Goal: Transaction & Acquisition: Purchase product/service

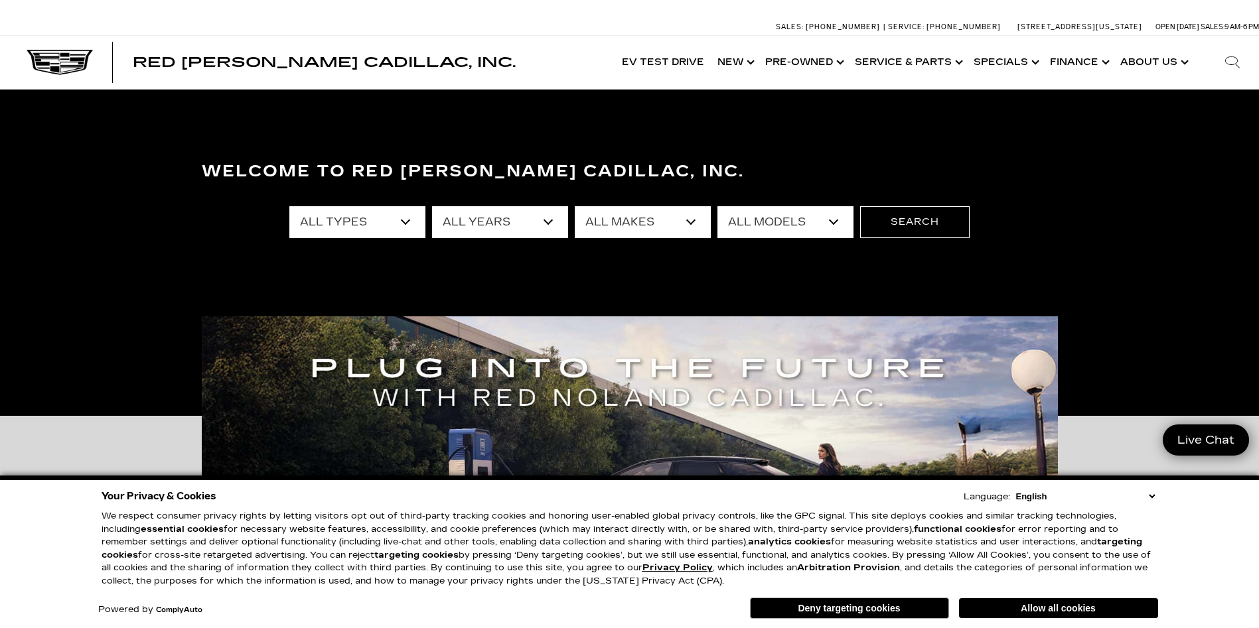
select select "2017"
click at [432, 206] on select "All Years 2026 2025 2024 2023 2022 2021 2020 2019 2018 2017 2015 2014 2013" at bounding box center [500, 222] width 136 height 32
click at [689, 218] on select "All Makes Chevrolet Subaru Volkswagen" at bounding box center [643, 222] width 136 height 32
select select "Chevrolet"
click at [575, 206] on select "All Makes Chevrolet Subaru Volkswagen" at bounding box center [643, 222] width 136 height 32
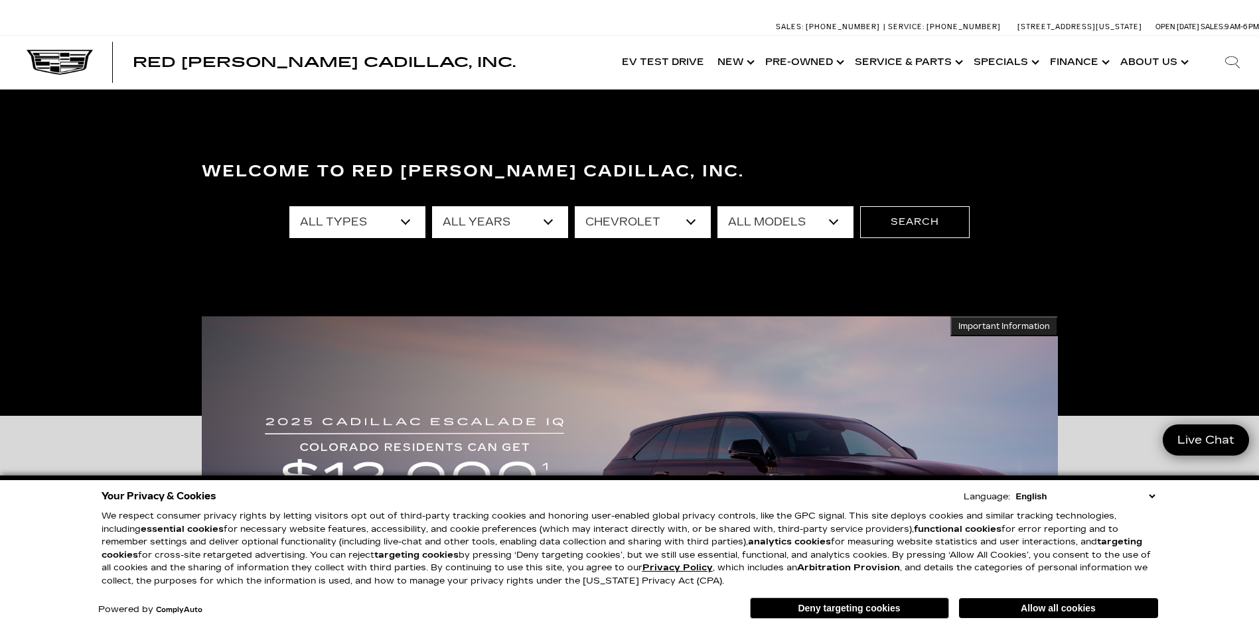
click at [832, 220] on select "All Models Corvette Grand Sport Silverado 1500" at bounding box center [785, 222] width 136 height 32
select select "Corvette Grand Sport"
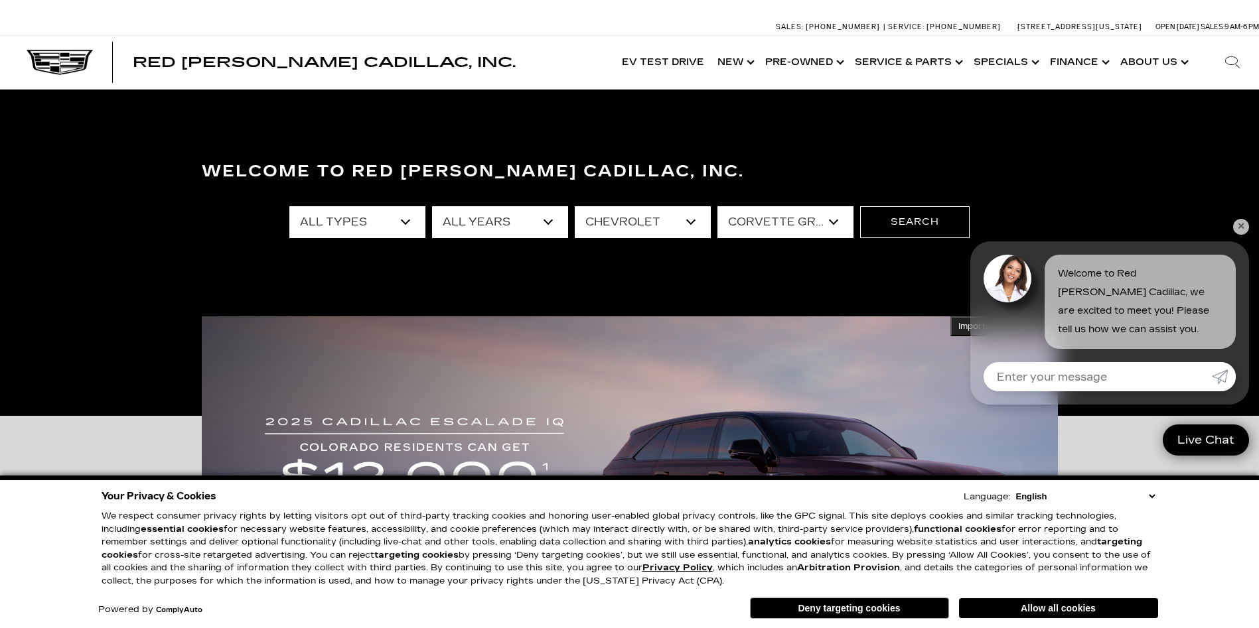
click at [717, 206] on select "All Models Corvette Grand Sport Silverado 1500" at bounding box center [785, 222] width 136 height 32
click at [922, 218] on button "Search" at bounding box center [915, 222] width 110 height 32
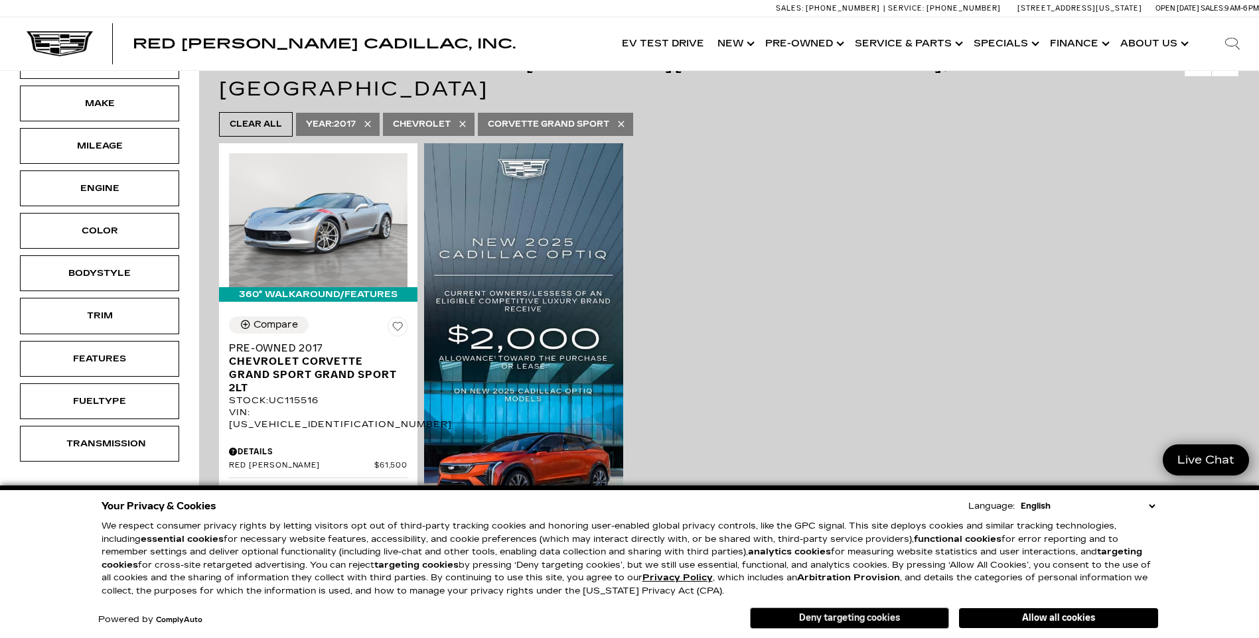
click at [895, 617] on button "Deny targeting cookies" at bounding box center [849, 618] width 199 height 21
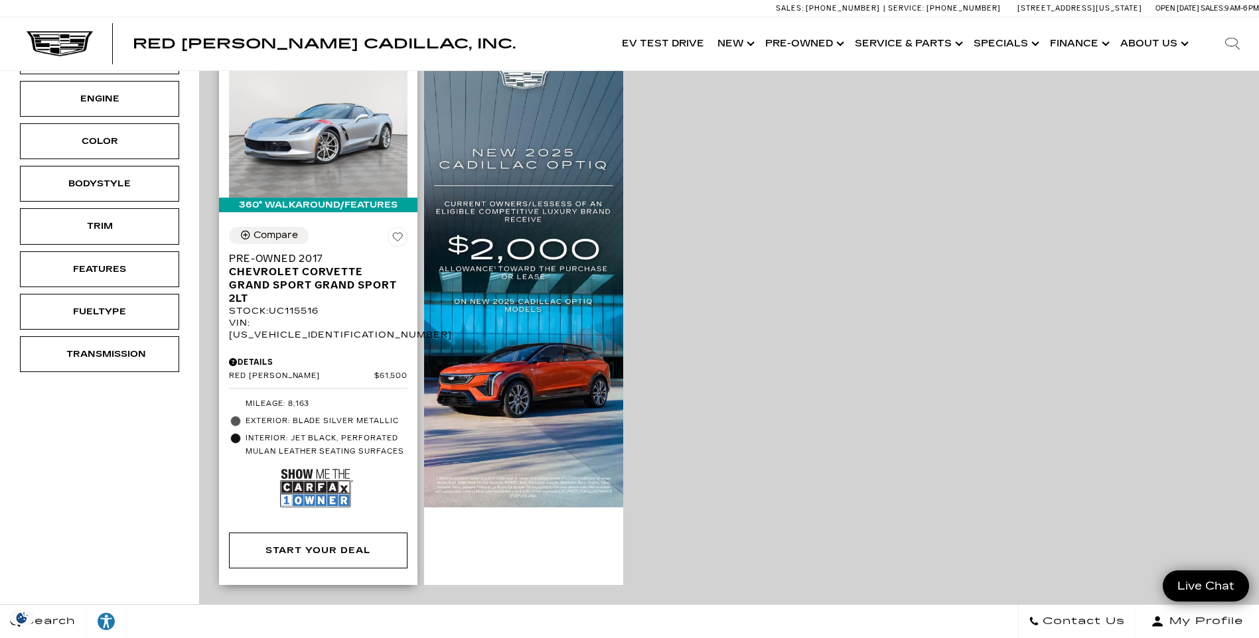
scroll to position [332, 0]
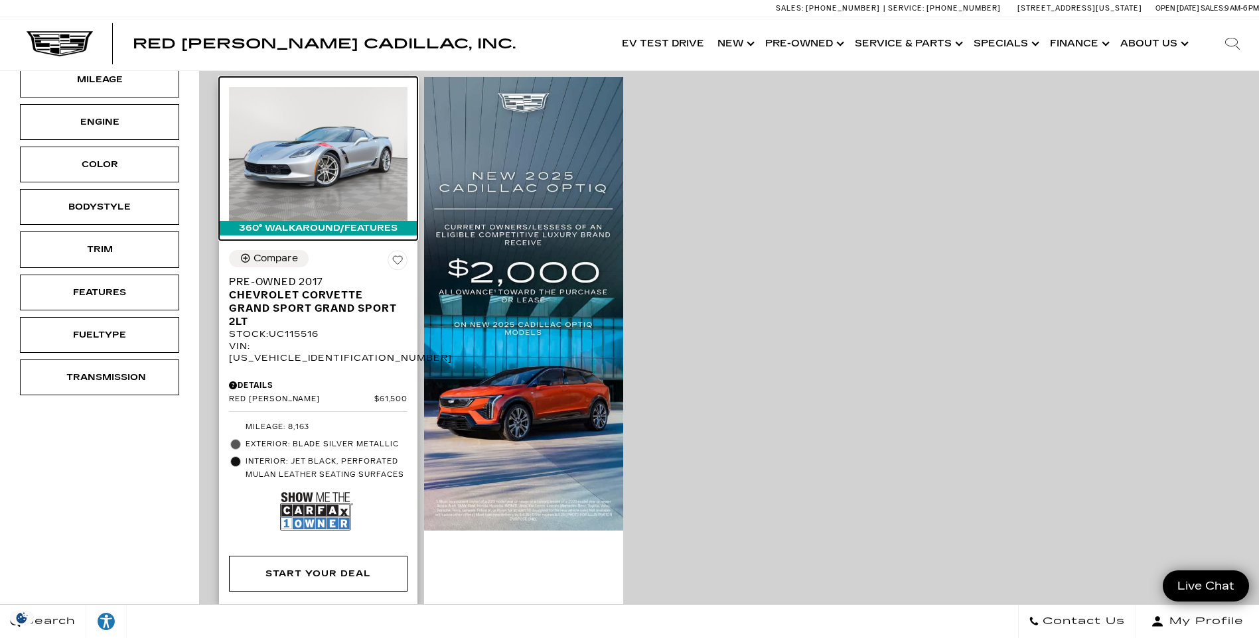
click at [342, 121] on img at bounding box center [318, 154] width 179 height 134
